Goal: Find specific page/section: Find specific page/section

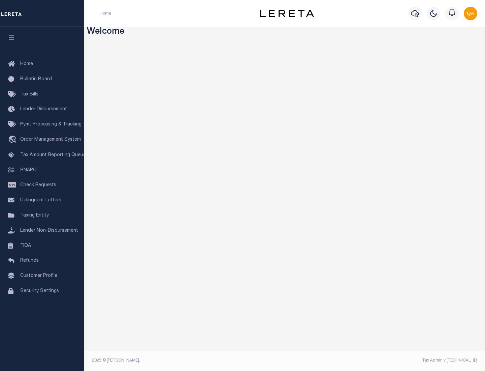
click at [42, 185] on span "Check Requests" at bounding box center [38, 185] width 36 height 5
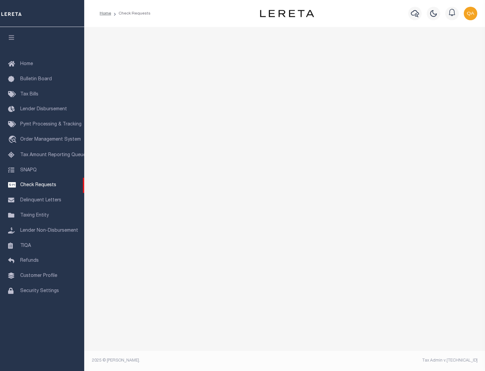
select select "50"
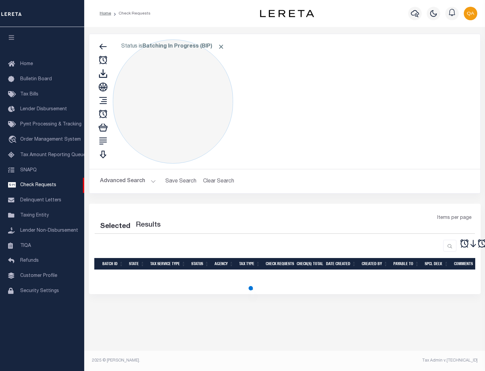
select select "50"
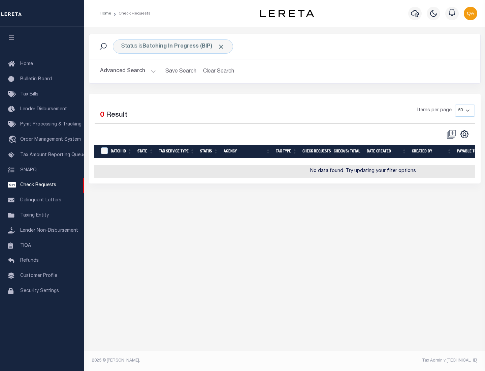
click at [221, 46] on span "Click to Remove" at bounding box center [221, 46] width 7 height 7
